Goal: Navigation & Orientation: Find specific page/section

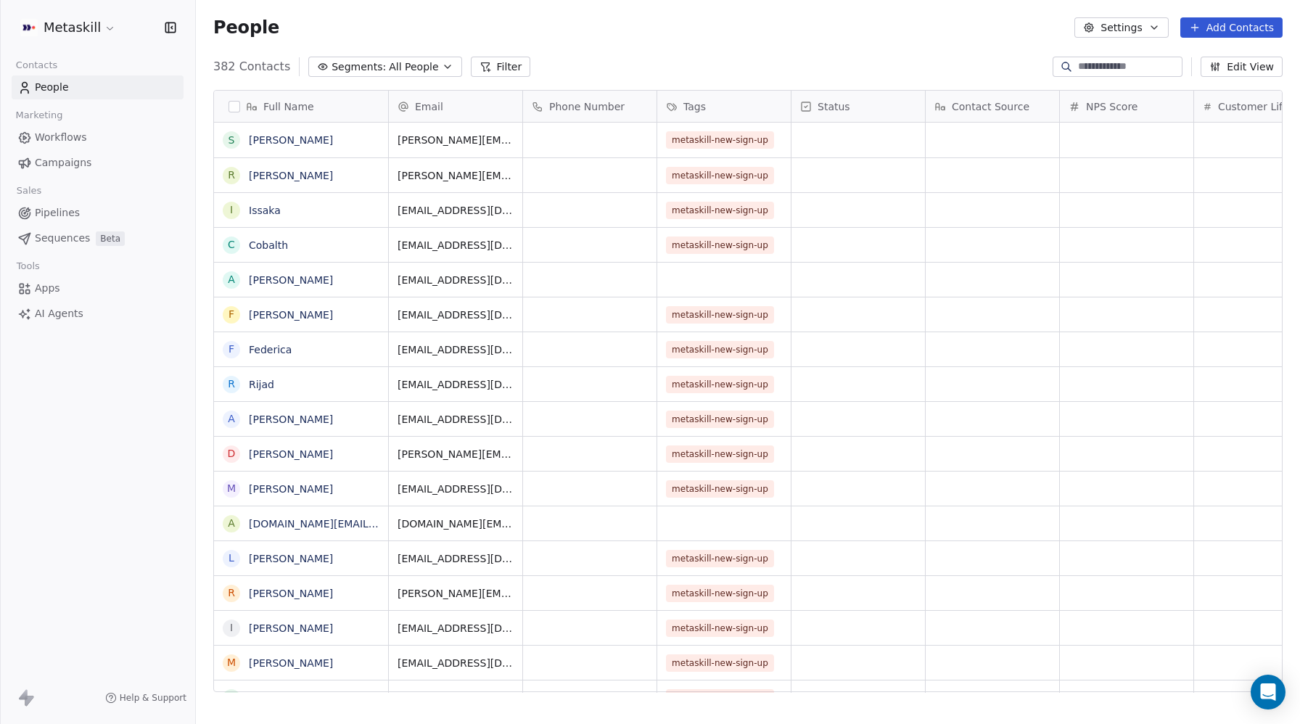
scroll to position [637, 1104]
click at [64, 133] on span "Workflows" at bounding box center [61, 137] width 52 height 15
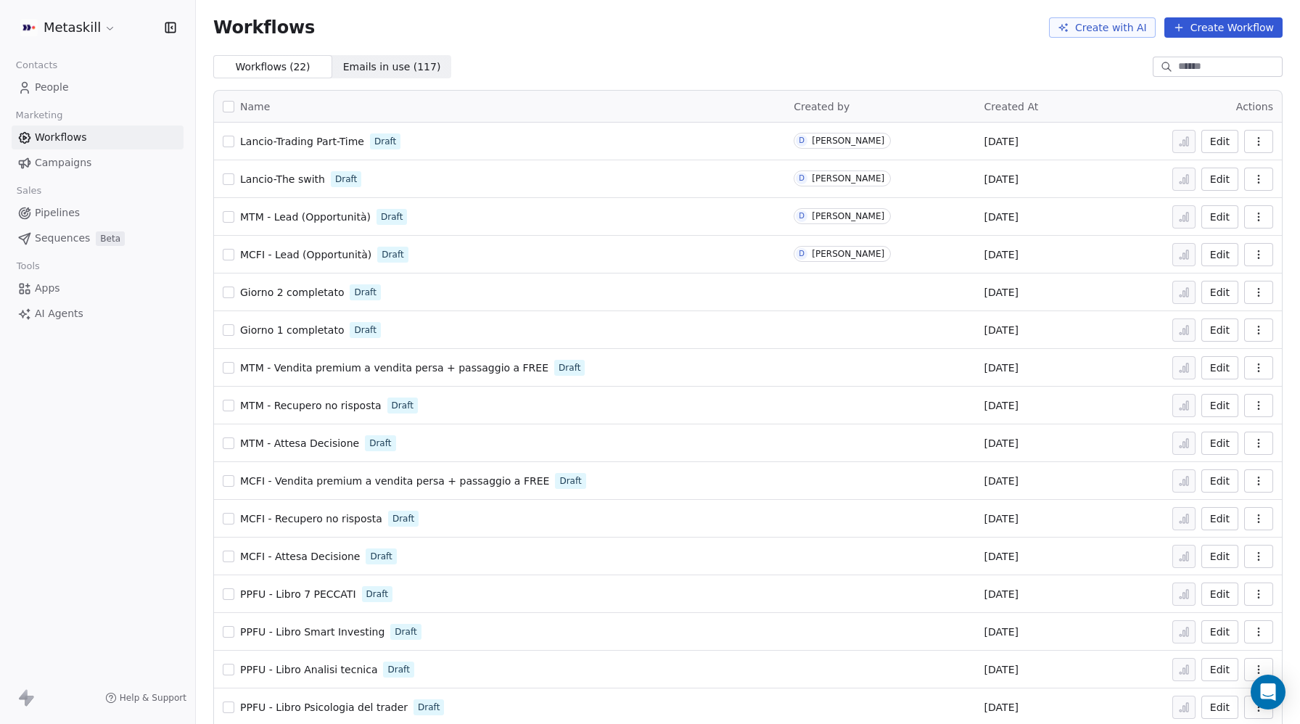
click at [265, 176] on span "Lancio-The swith" at bounding box center [282, 179] width 85 height 12
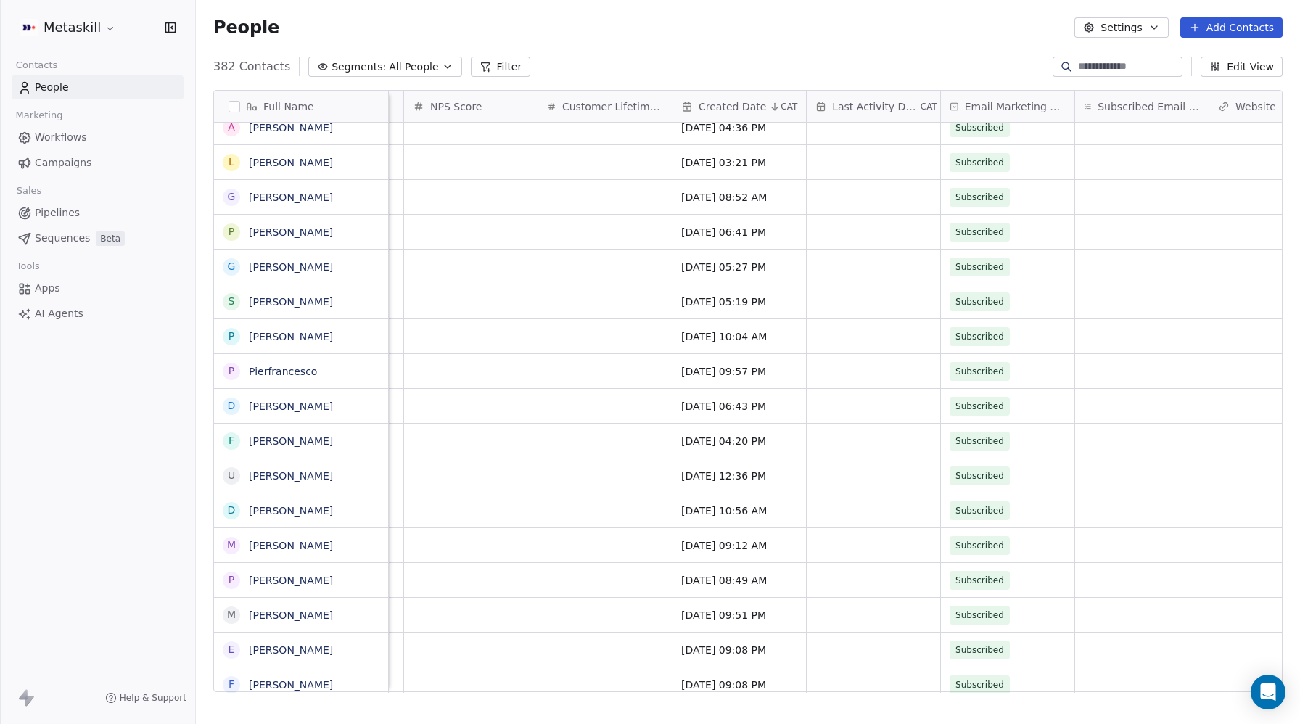
click at [68, 27] on html "Metaskill Contacts People Marketing Workflows Campaigns Sales Pipelines Sequenc…" at bounding box center [650, 362] width 1300 height 724
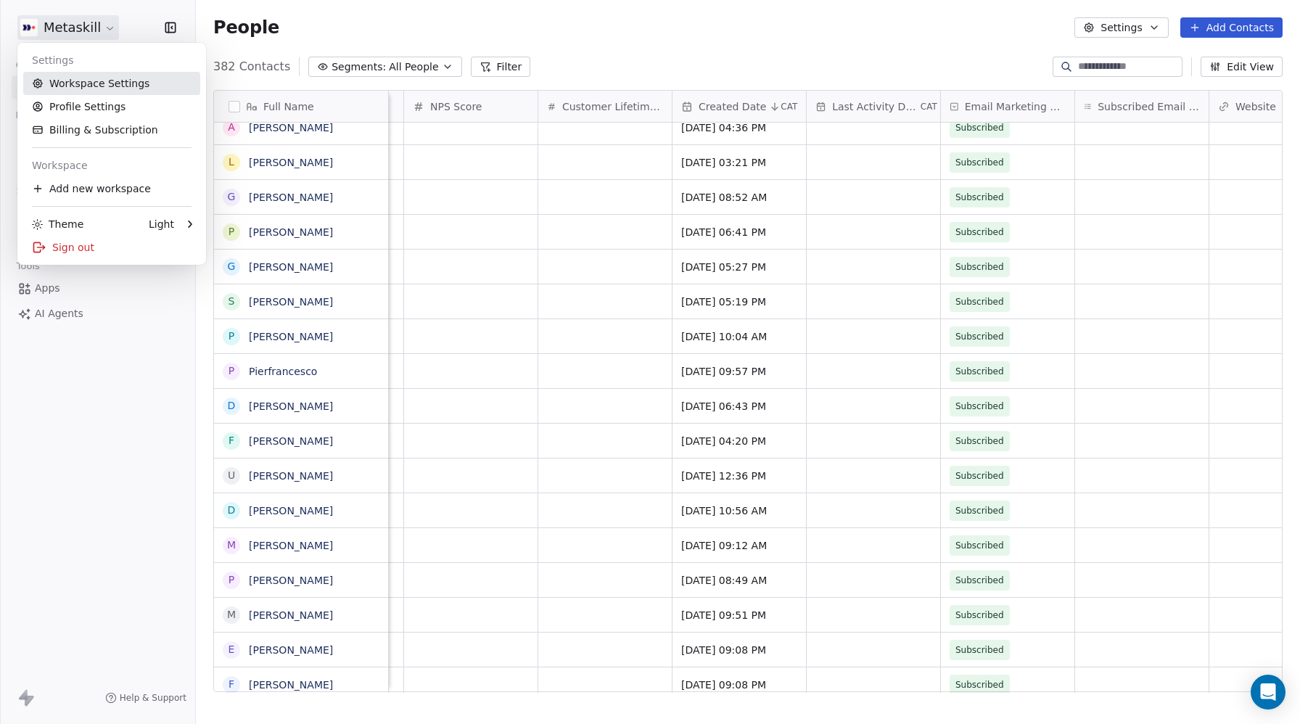
click at [73, 84] on link "Workspace Settings" at bounding box center [111, 83] width 177 height 23
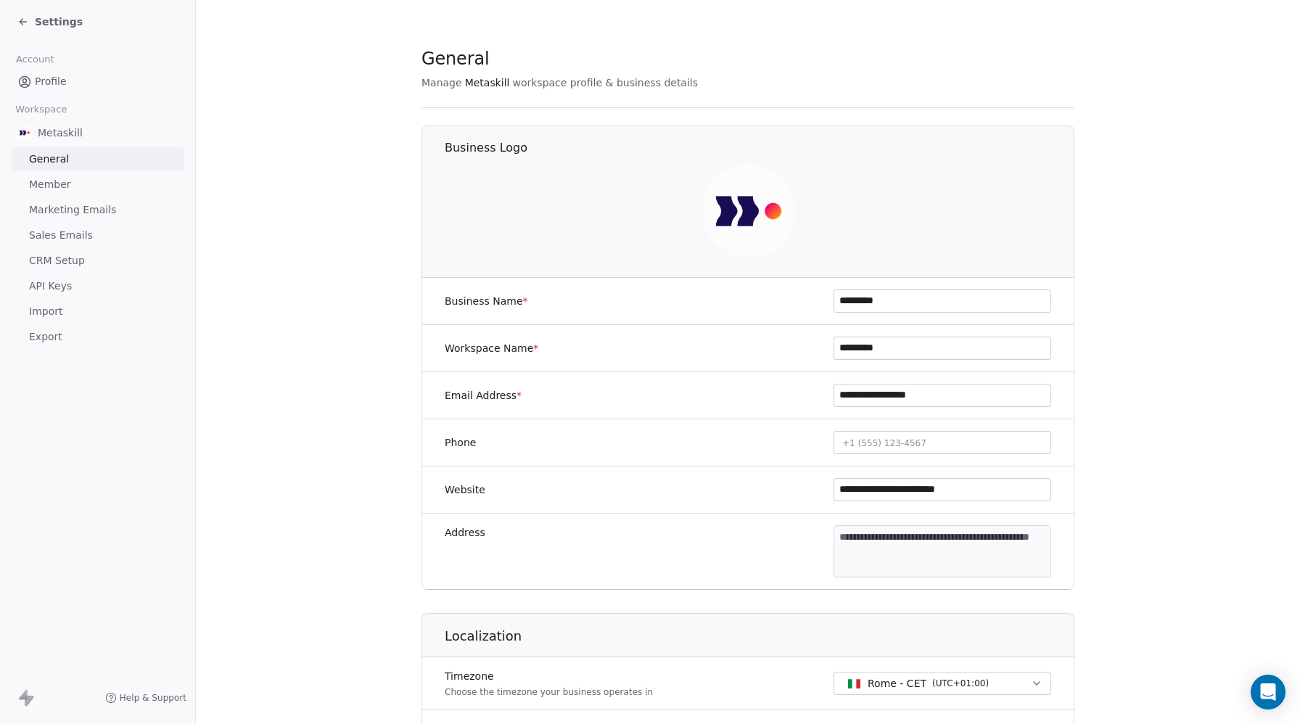
click at [46, 15] on span "Settings" at bounding box center [59, 22] width 48 height 15
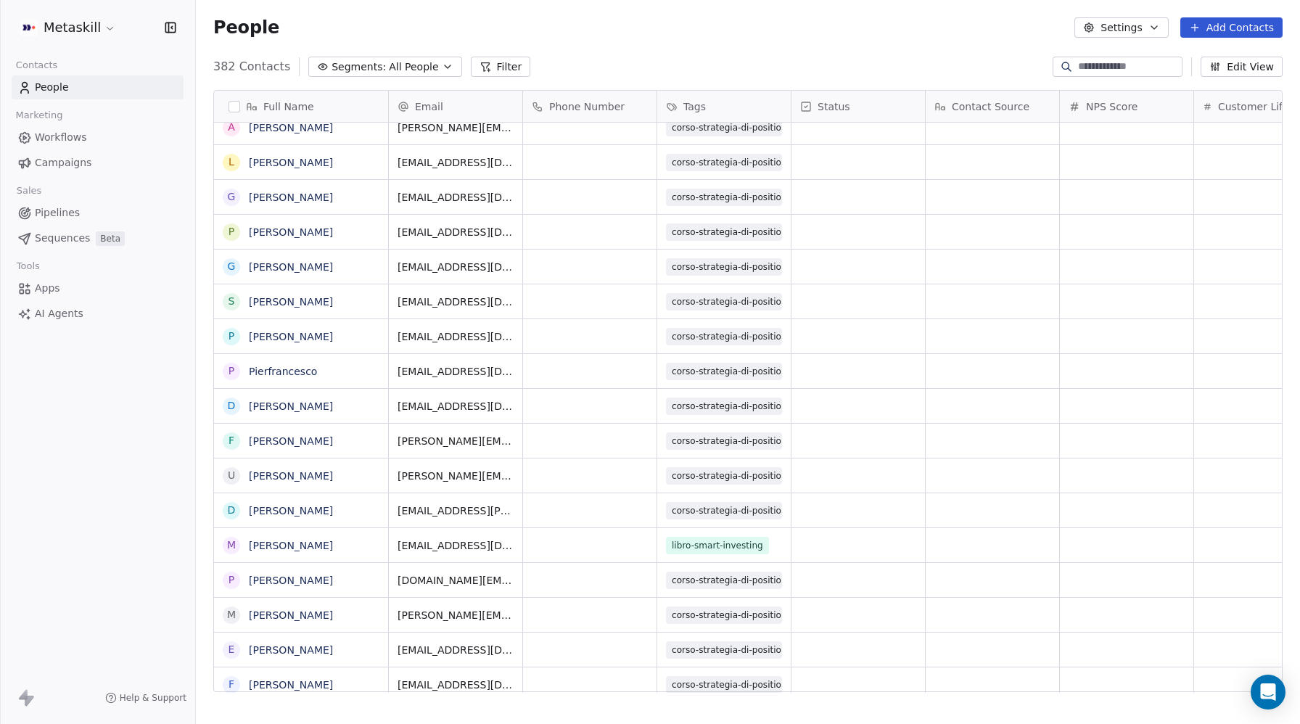
click at [53, 134] on span "Workflows" at bounding box center [61, 137] width 52 height 15
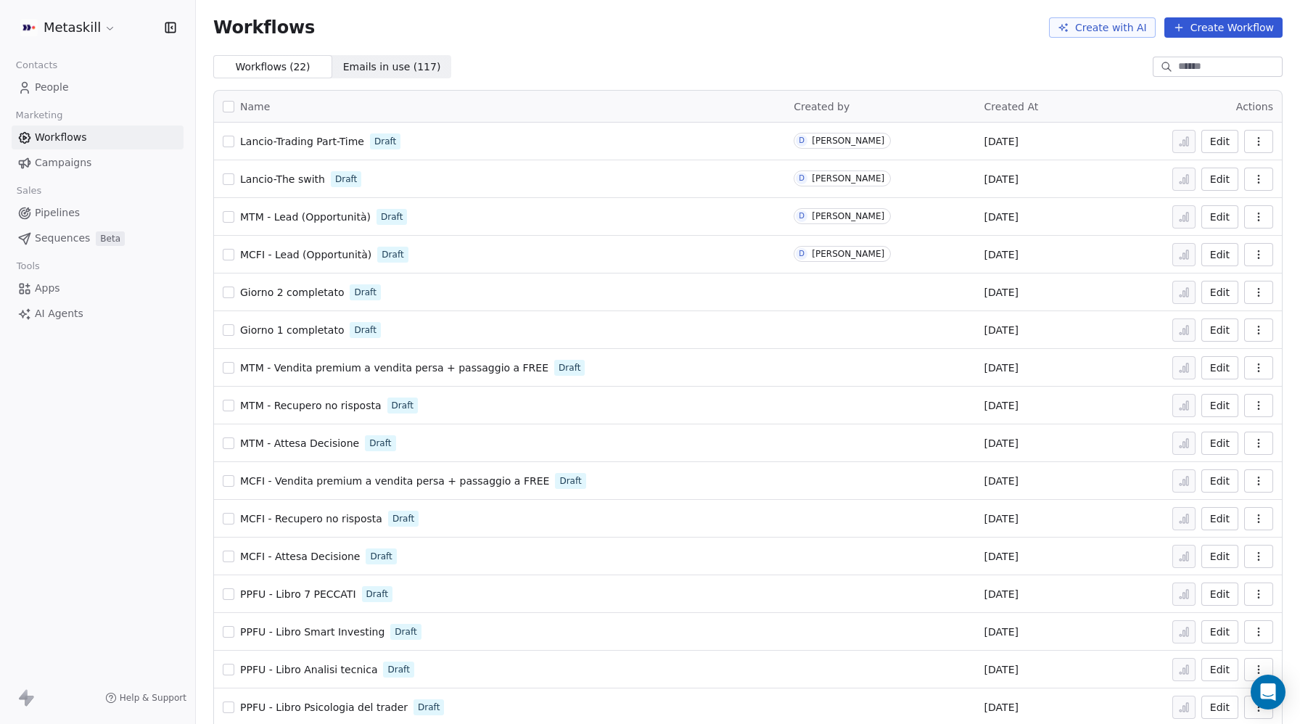
click at [261, 180] on span "Lancio-The swith" at bounding box center [282, 179] width 85 height 12
